Goal: Check status: Check status

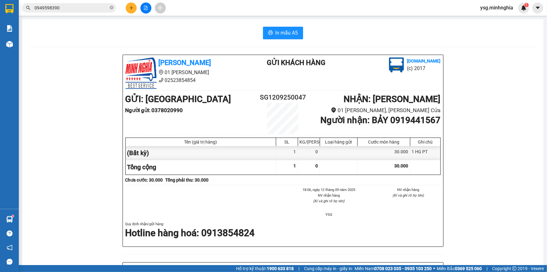
click at [142, 6] on button at bounding box center [146, 8] width 11 height 11
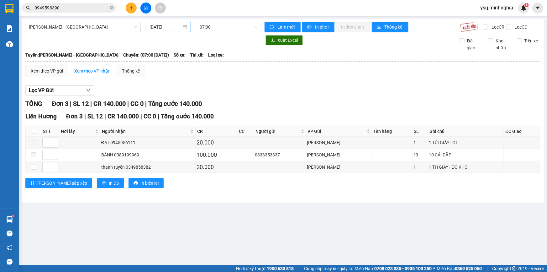
click at [167, 28] on input "[DATE]" at bounding box center [166, 27] width 32 height 7
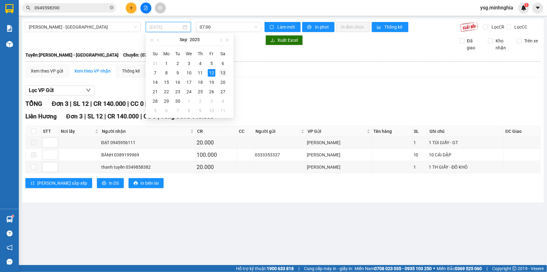
click at [223, 72] on div "13" at bounding box center [223, 73] width 8 height 8
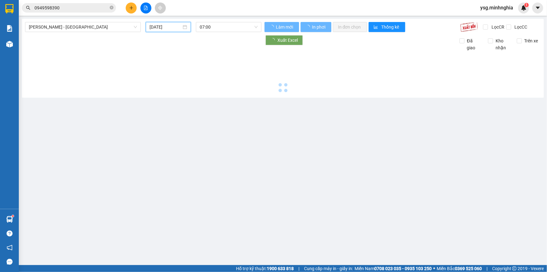
type input "[DATE]"
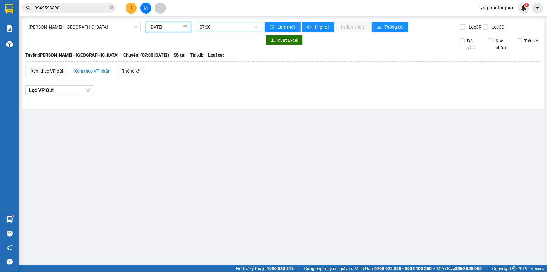
click at [226, 28] on span "07:00" at bounding box center [229, 26] width 58 height 9
